Goal: Task Accomplishment & Management: Use online tool/utility

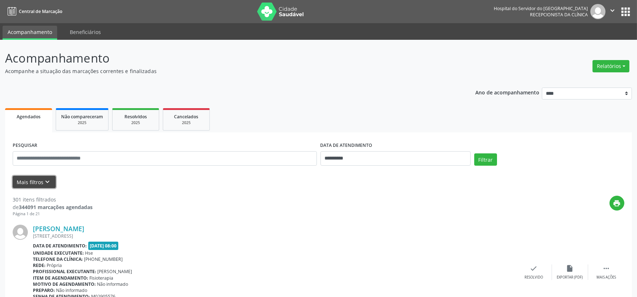
click at [30, 182] on button "Mais filtros keyboard_arrow_down" at bounding box center [34, 182] width 43 height 13
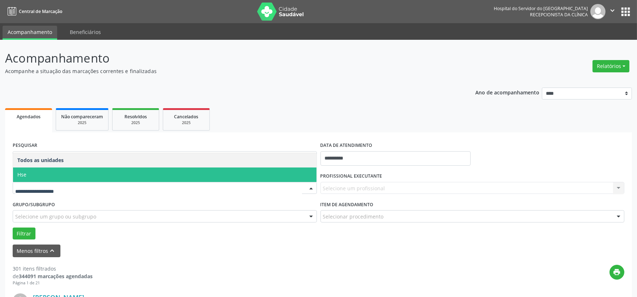
click at [42, 179] on span "Hse" at bounding box center [164, 174] width 303 height 14
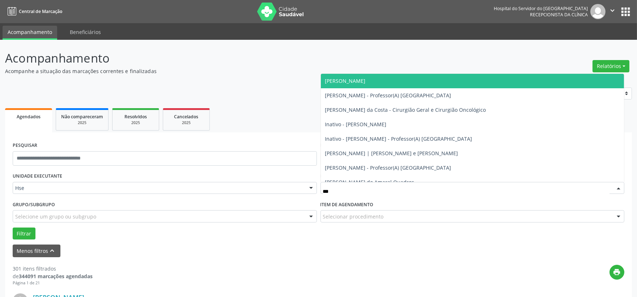
type input "****"
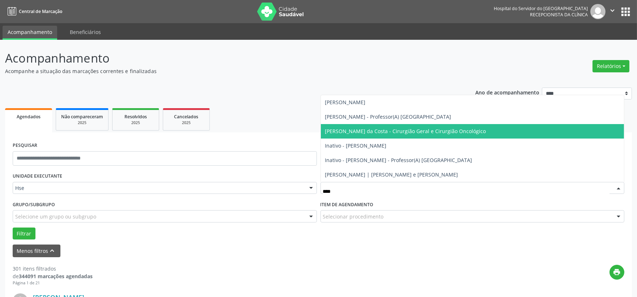
click at [377, 129] on span "[PERSON_NAME] da Costa - Cirurgião Geral e Cirurgião Oncológico" at bounding box center [405, 131] width 161 height 7
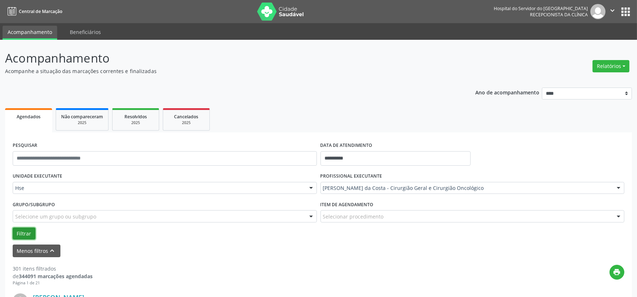
click at [27, 232] on button "Filtrar" at bounding box center [24, 233] width 23 height 12
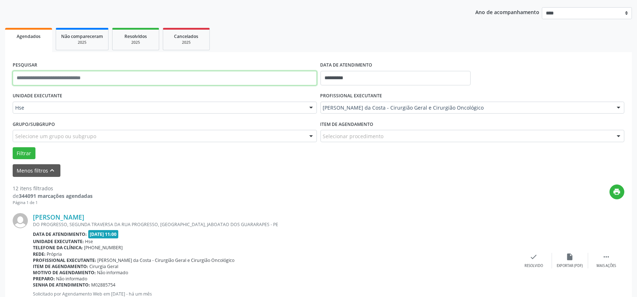
click at [80, 71] on input "text" at bounding box center [165, 78] width 304 height 14
click at [13, 147] on button "Filtrar" at bounding box center [24, 153] width 23 height 12
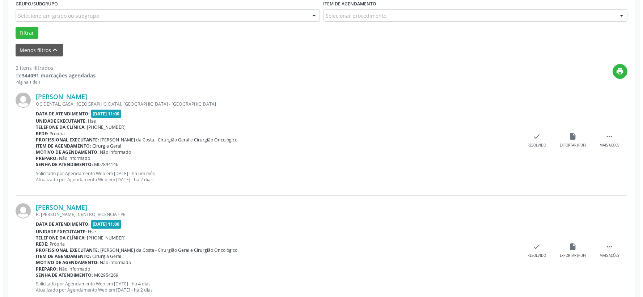
scroll to position [222, 0]
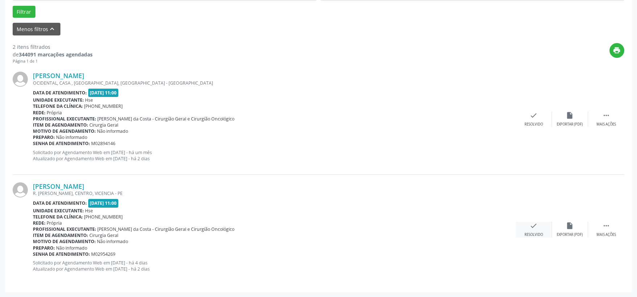
click at [522, 226] on div "check Resolvido" at bounding box center [534, 230] width 36 height 16
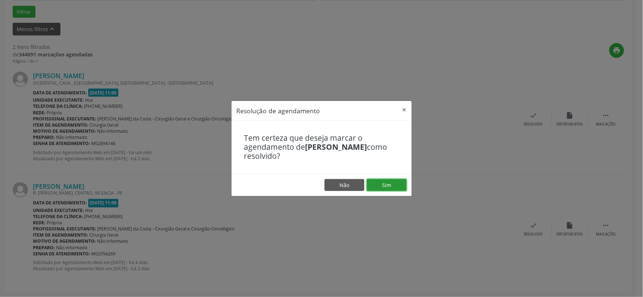
click at [399, 185] on button "Sim" at bounding box center [387, 185] width 40 height 12
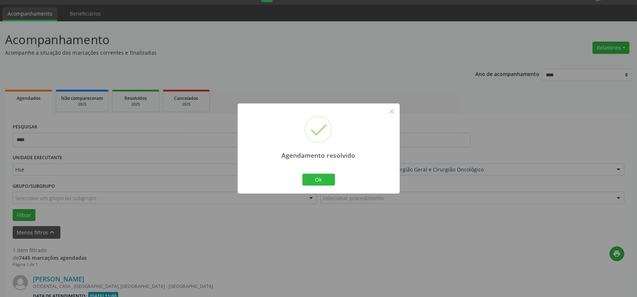
scroll to position [111, 0]
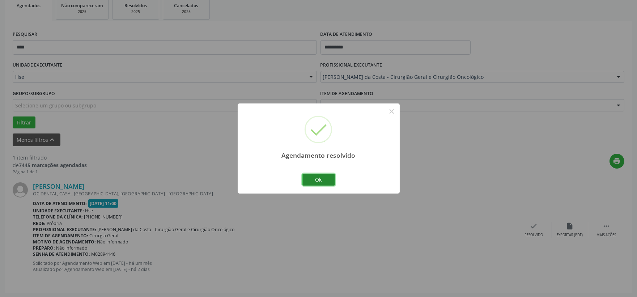
click at [311, 181] on button "Ok" at bounding box center [318, 180] width 33 height 12
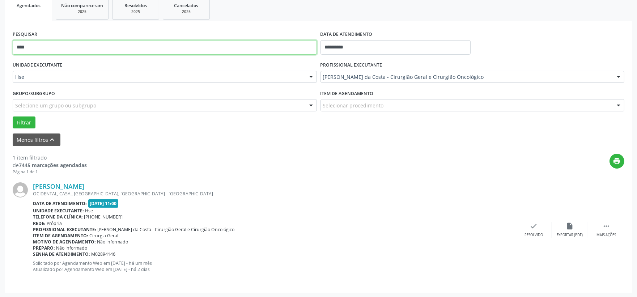
click at [124, 41] on input "****" at bounding box center [165, 47] width 304 height 14
click at [13, 116] on button "Filtrar" at bounding box center [24, 122] width 23 height 12
click at [532, 229] on icon "check" at bounding box center [534, 226] width 8 height 8
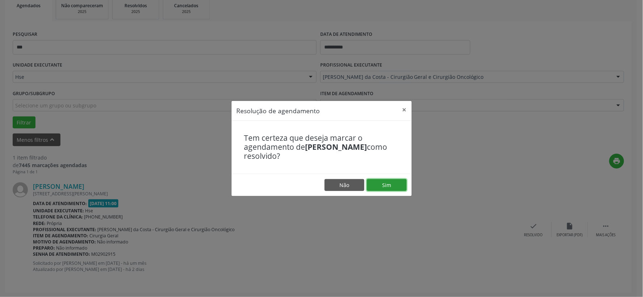
click at [385, 185] on button "Sim" at bounding box center [387, 185] width 40 height 12
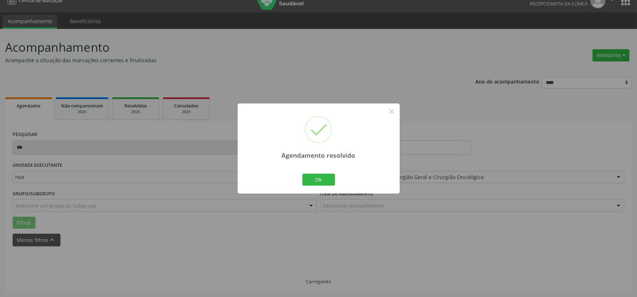
scroll to position [0, 0]
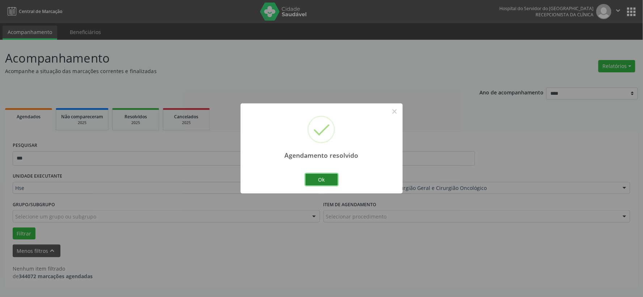
click at [322, 180] on button "Ok" at bounding box center [321, 180] width 33 height 12
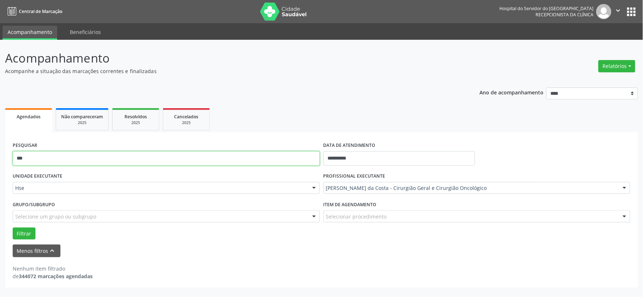
click at [263, 164] on input "***" at bounding box center [166, 158] width 307 height 14
click at [263, 163] on input "***" at bounding box center [166, 158] width 307 height 14
click at [13, 227] on button "Filtrar" at bounding box center [24, 233] width 23 height 12
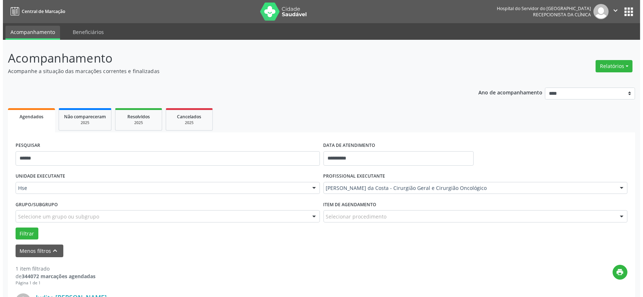
scroll to position [111, 0]
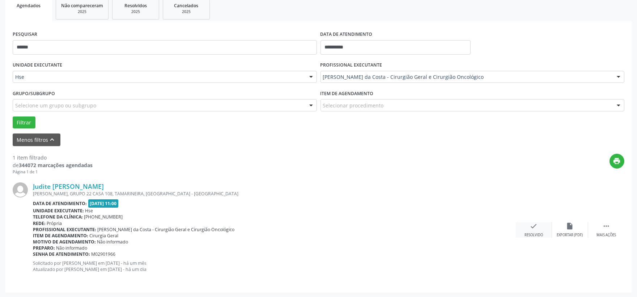
click at [535, 234] on div "Resolvido" at bounding box center [533, 234] width 18 height 5
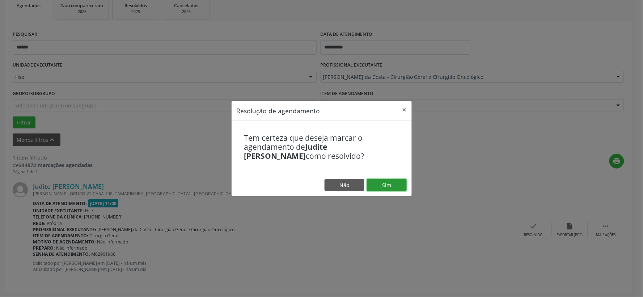
click at [397, 183] on button "Sim" at bounding box center [387, 185] width 40 height 12
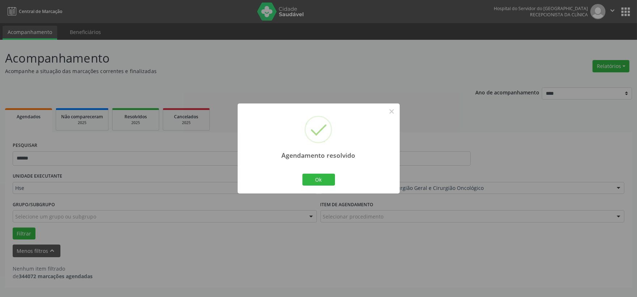
scroll to position [0, 0]
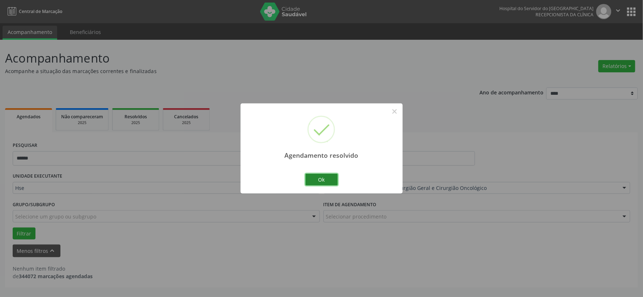
click at [330, 183] on button "Ok" at bounding box center [321, 180] width 33 height 12
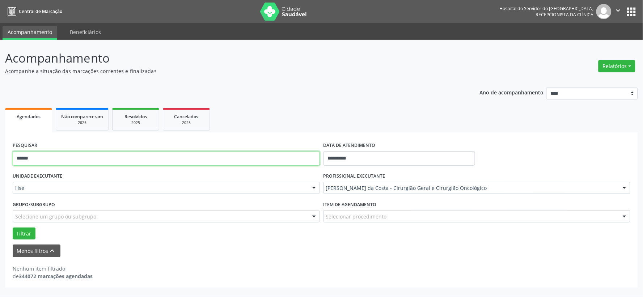
click at [277, 163] on input "******" at bounding box center [166, 158] width 307 height 14
click at [13, 227] on button "Filtrar" at bounding box center [24, 233] width 23 height 12
click at [111, 153] on input "***" at bounding box center [166, 158] width 307 height 14
click at [13, 227] on button "Filtrar" at bounding box center [24, 233] width 23 height 12
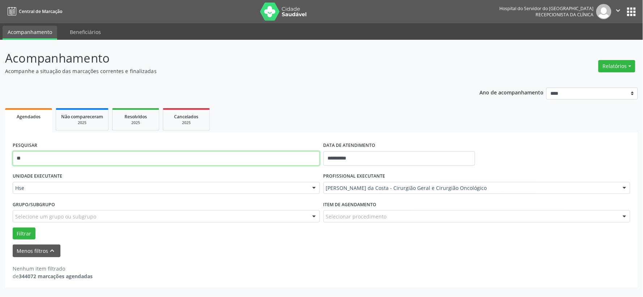
click at [114, 158] on input "**" at bounding box center [166, 158] width 307 height 14
type input "*"
click at [13, 227] on button "Filtrar" at bounding box center [24, 233] width 23 height 12
click at [114, 158] on input "*" at bounding box center [166, 158] width 307 height 14
click at [13, 227] on button "Filtrar" at bounding box center [24, 233] width 23 height 12
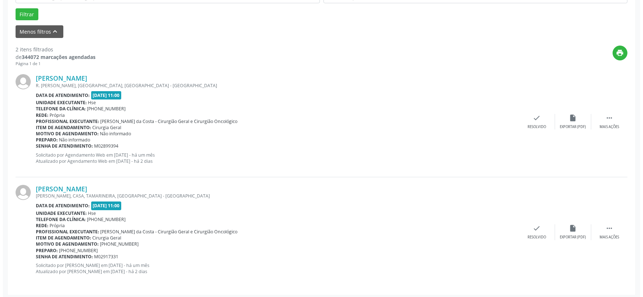
scroll to position [222, 0]
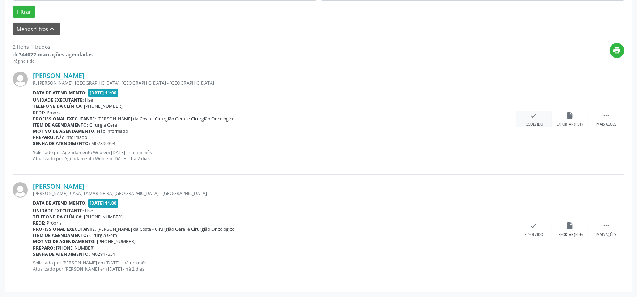
click at [526, 118] on div "check Resolvido" at bounding box center [534, 119] width 36 height 16
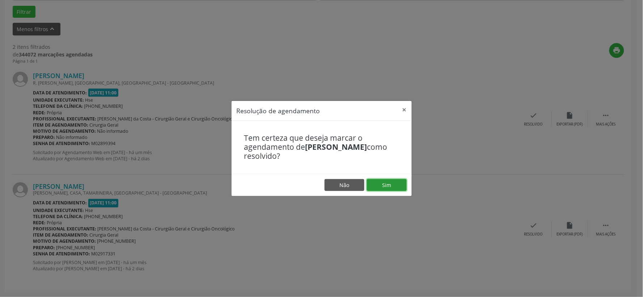
click at [386, 183] on button "Sim" at bounding box center [387, 185] width 40 height 12
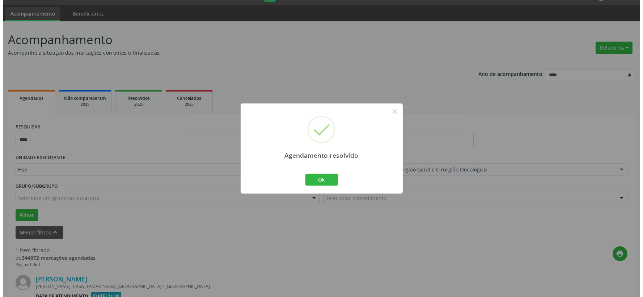
scroll to position [111, 0]
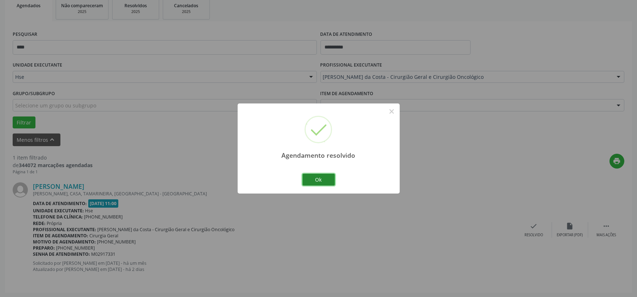
click at [320, 182] on button "Ok" at bounding box center [318, 180] width 33 height 12
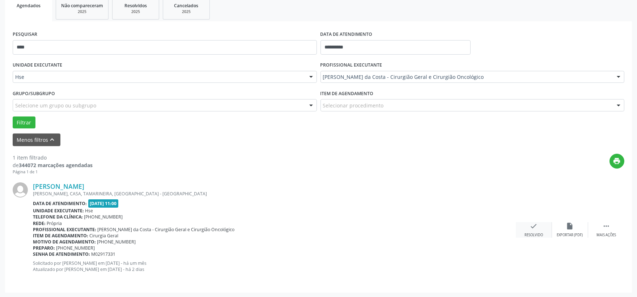
click at [523, 226] on div "check Resolvido" at bounding box center [534, 230] width 36 height 16
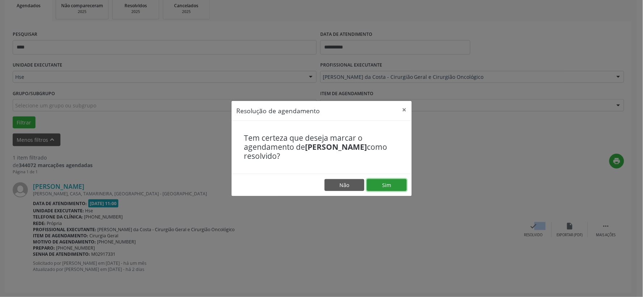
click at [392, 188] on button "Sim" at bounding box center [387, 185] width 40 height 12
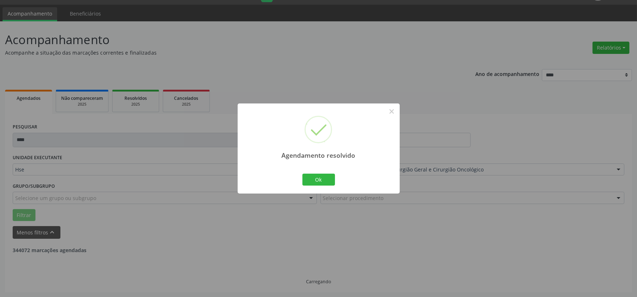
scroll to position [0, 0]
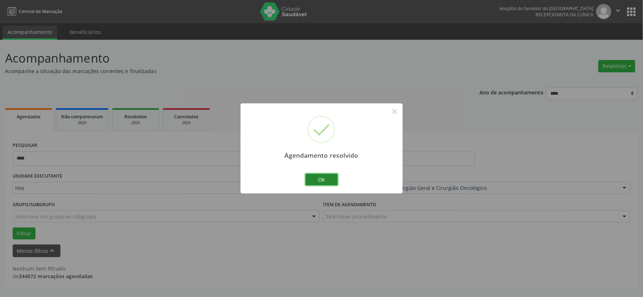
click at [326, 179] on button "Ok" at bounding box center [321, 180] width 33 height 12
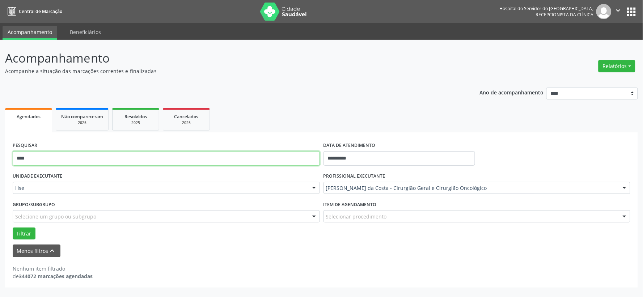
click at [286, 165] on input "****" at bounding box center [166, 158] width 307 height 14
type input "******"
click at [13, 227] on button "Filtrar" at bounding box center [24, 233] width 23 height 12
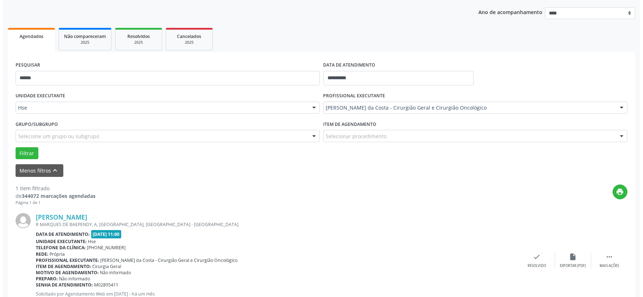
scroll to position [111, 0]
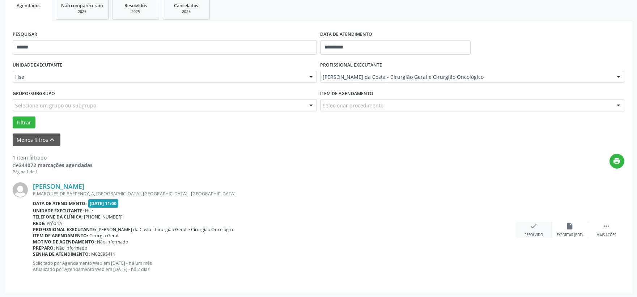
click at [534, 234] on div "Resolvido" at bounding box center [533, 234] width 18 height 5
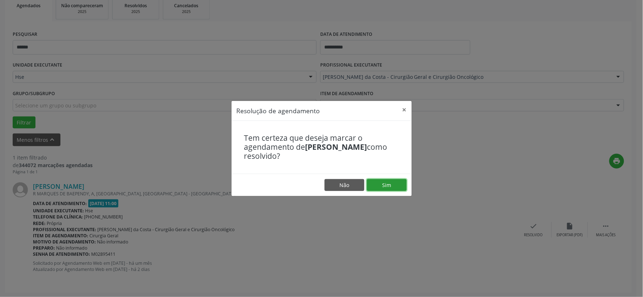
click at [396, 185] on button "Sim" at bounding box center [387, 185] width 40 height 12
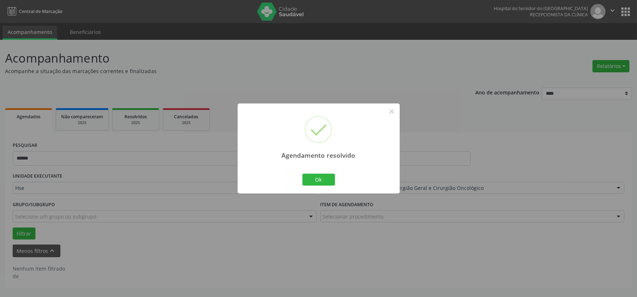
scroll to position [0, 0]
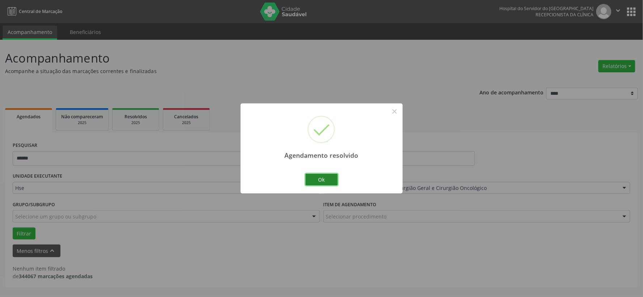
click at [320, 180] on button "Ok" at bounding box center [321, 180] width 33 height 12
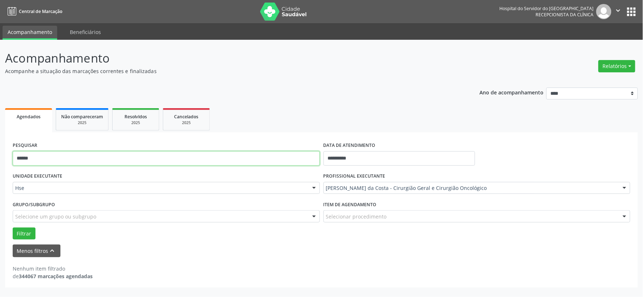
click at [312, 153] on input "******" at bounding box center [166, 158] width 307 height 14
click at [13, 227] on button "Filtrar" at bounding box center [24, 233] width 23 height 12
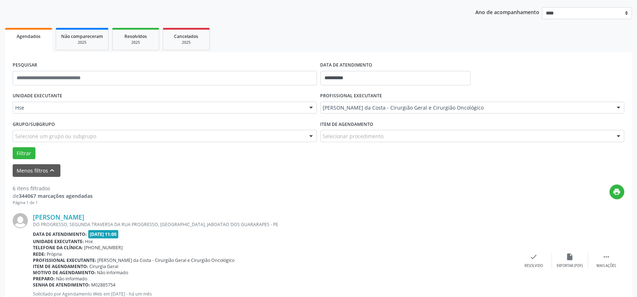
scroll to position [120, 0]
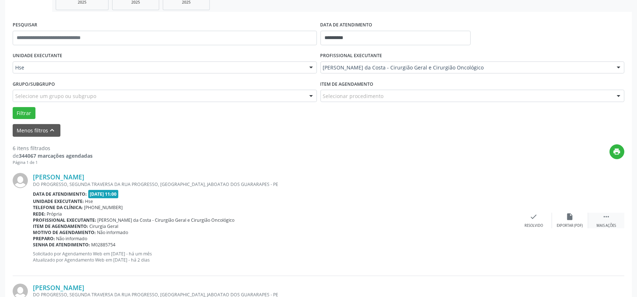
click at [603, 214] on icon "" at bounding box center [606, 217] width 8 height 8
click at [581, 218] on div "alarm_off Não compareceu" at bounding box center [570, 221] width 36 height 16
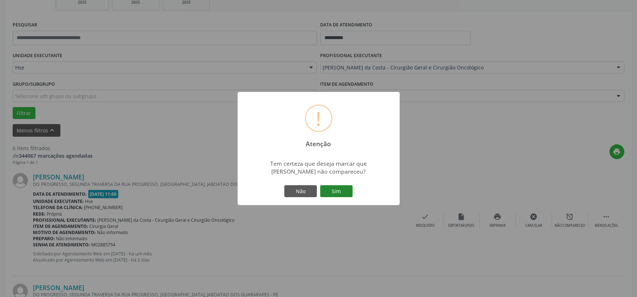
click at [349, 192] on button "Sim" at bounding box center [336, 191] width 33 height 12
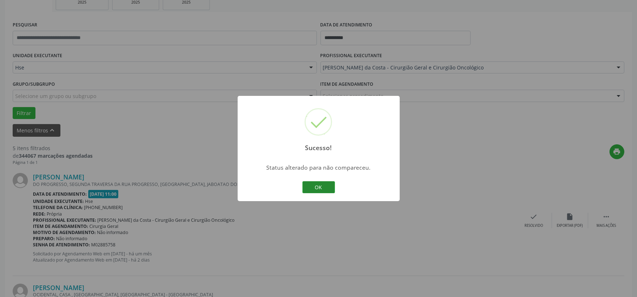
click at [332, 184] on button "OK" at bounding box center [318, 187] width 33 height 12
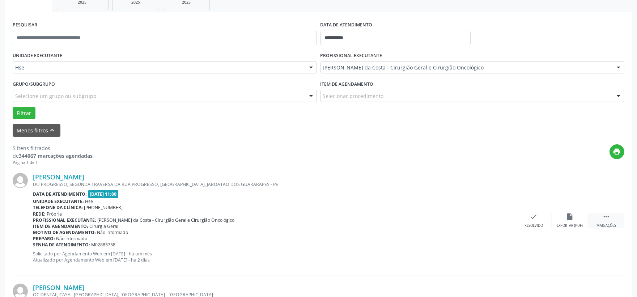
click at [605, 222] on div " Mais ações" at bounding box center [606, 221] width 36 height 16
click at [576, 218] on div "alarm_off Não compareceu" at bounding box center [570, 221] width 36 height 16
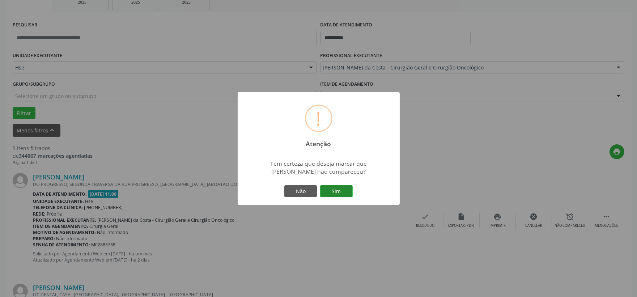
click at [341, 188] on button "Sim" at bounding box center [336, 191] width 33 height 12
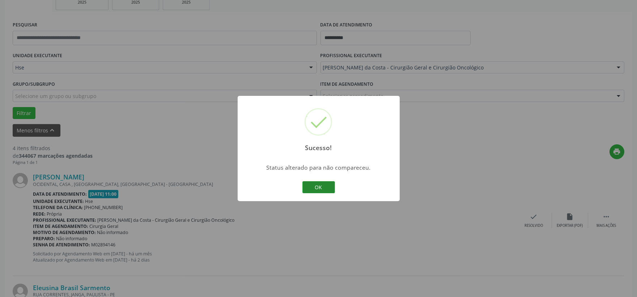
click at [306, 187] on button "OK" at bounding box center [318, 187] width 33 height 12
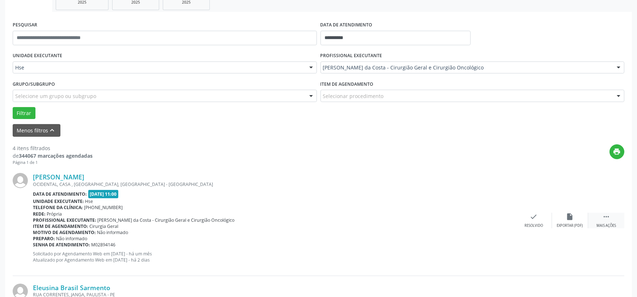
click at [606, 225] on div "Mais ações" at bounding box center [606, 225] width 20 height 5
click at [567, 222] on div "alarm_off Não compareceu" at bounding box center [570, 221] width 36 height 16
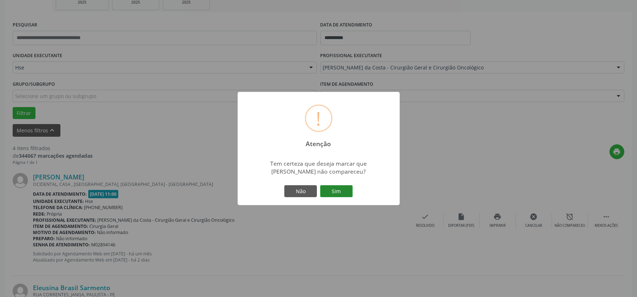
click at [333, 189] on button "Sim" at bounding box center [336, 191] width 33 height 12
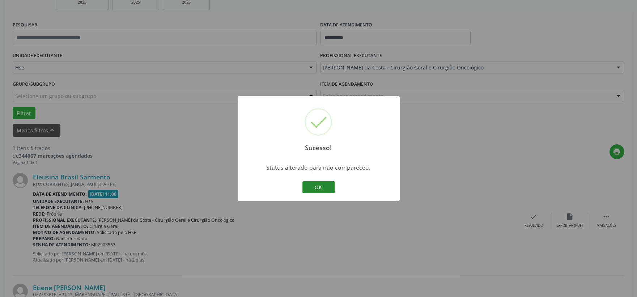
click at [327, 186] on button "OK" at bounding box center [318, 187] width 33 height 12
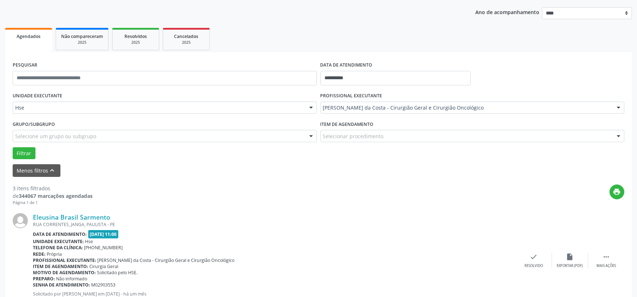
scroll to position [161, 0]
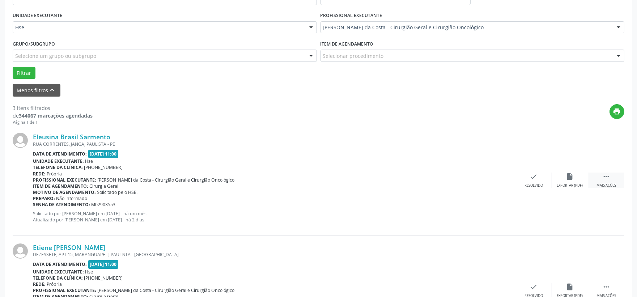
click at [603, 174] on icon "" at bounding box center [606, 176] width 8 height 8
click at [562, 174] on div "alarm_off Não compareceu" at bounding box center [570, 180] width 36 height 16
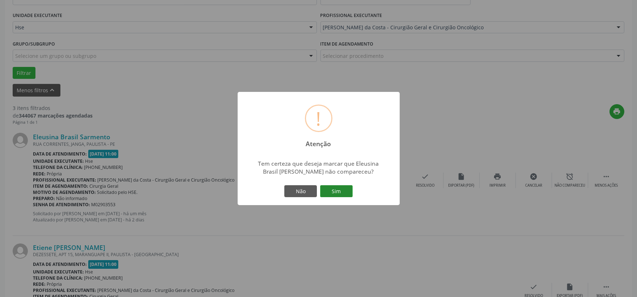
click at [333, 192] on button "Sim" at bounding box center [336, 191] width 33 height 12
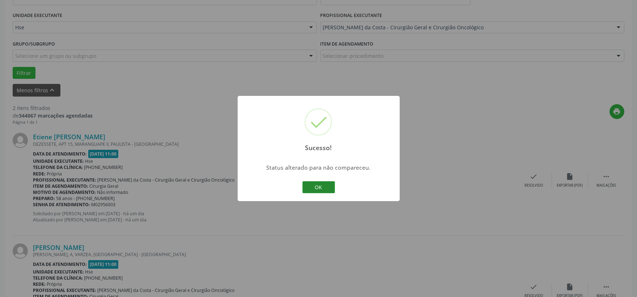
click at [321, 189] on button "OK" at bounding box center [318, 187] width 33 height 12
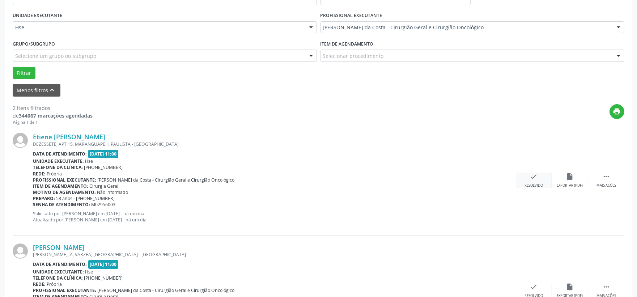
click at [522, 176] on div "check Resolvido" at bounding box center [534, 180] width 36 height 16
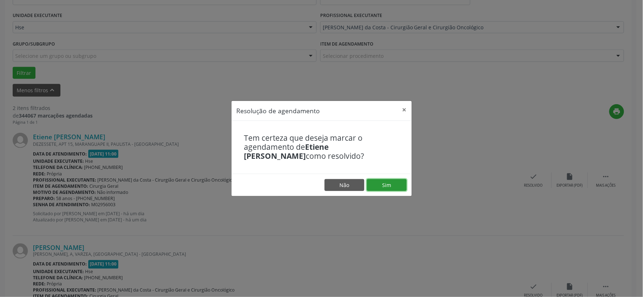
click at [389, 186] on button "Sim" at bounding box center [387, 185] width 40 height 12
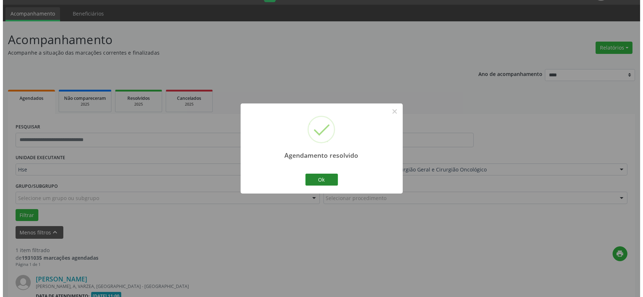
scroll to position [111, 0]
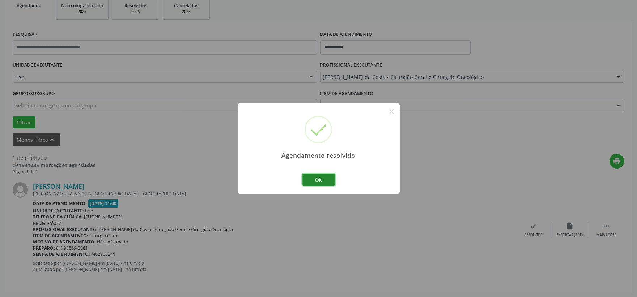
click at [322, 179] on button "Ok" at bounding box center [318, 180] width 33 height 12
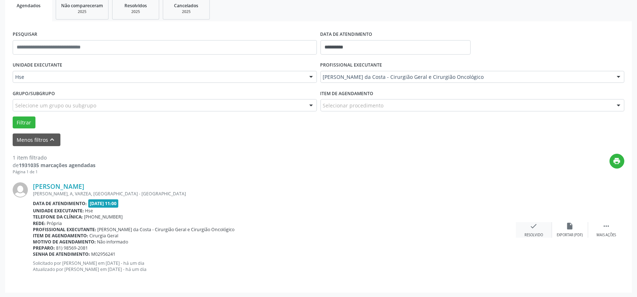
click at [527, 230] on div "check Resolvido" at bounding box center [534, 230] width 36 height 16
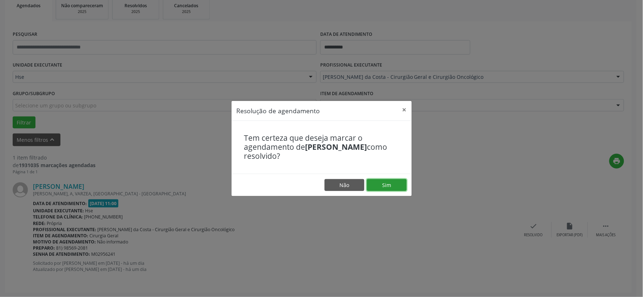
click at [383, 182] on button "Sim" at bounding box center [387, 185] width 40 height 12
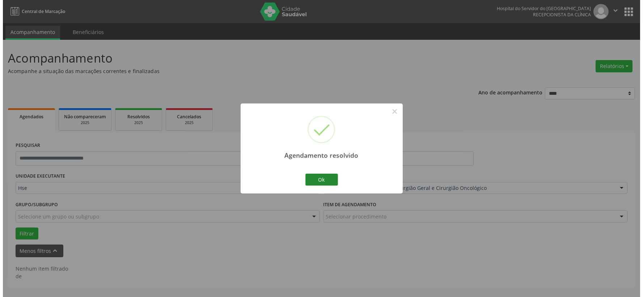
scroll to position [0, 0]
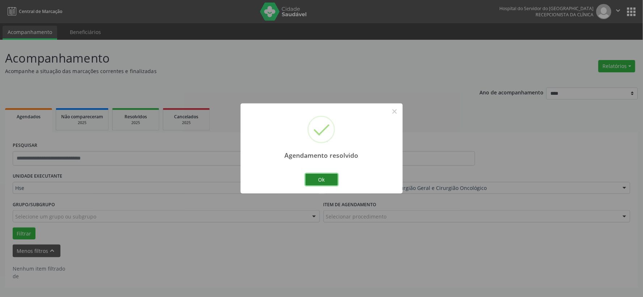
click at [329, 178] on button "Ok" at bounding box center [321, 180] width 33 height 12
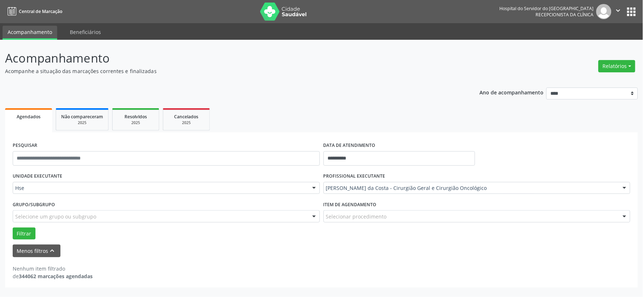
click at [283, 12] on img at bounding box center [283, 12] width 47 height 18
